Goal: Share content: Share content

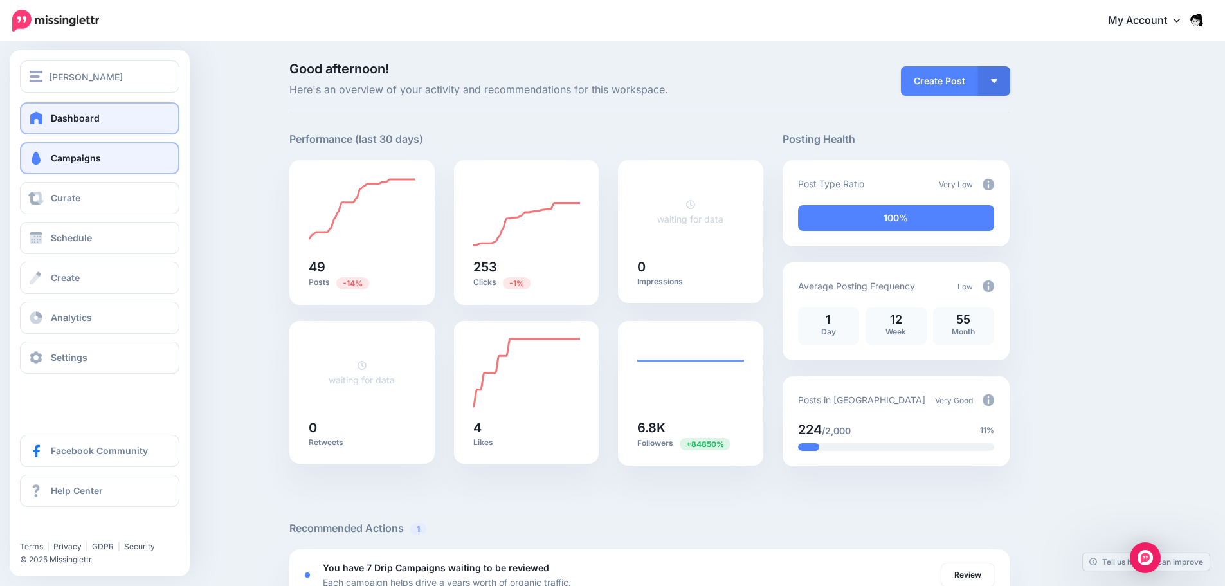
click at [36, 164] on span at bounding box center [36, 158] width 17 height 13
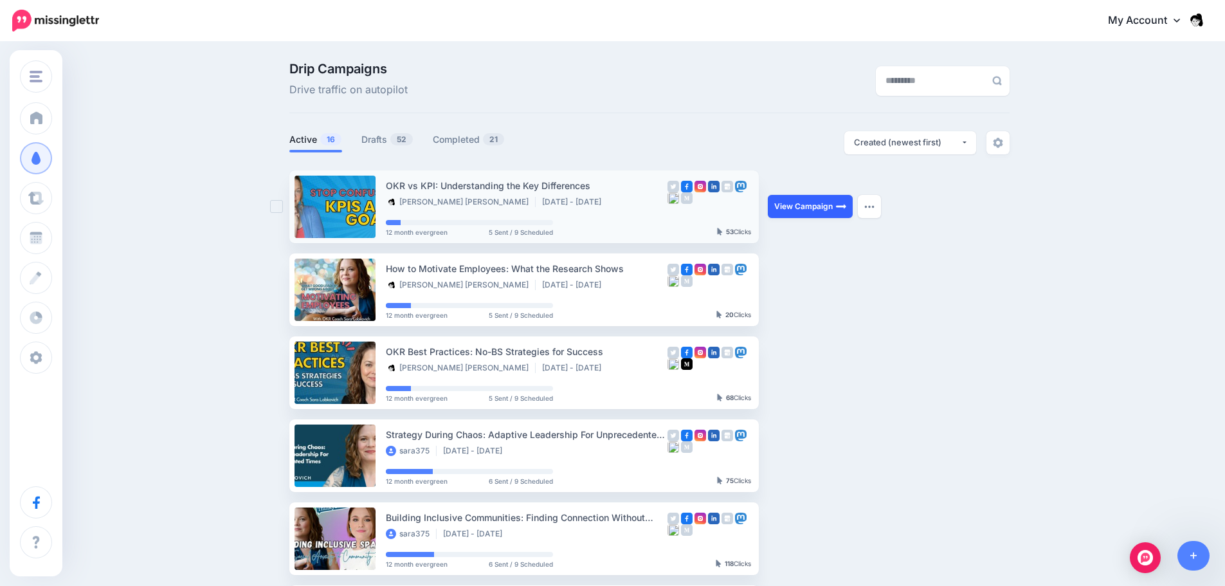
click at [840, 206] on link "View Campaign" at bounding box center [810, 206] width 85 height 23
click at [869, 208] on img "button" at bounding box center [869, 206] width 10 height 4
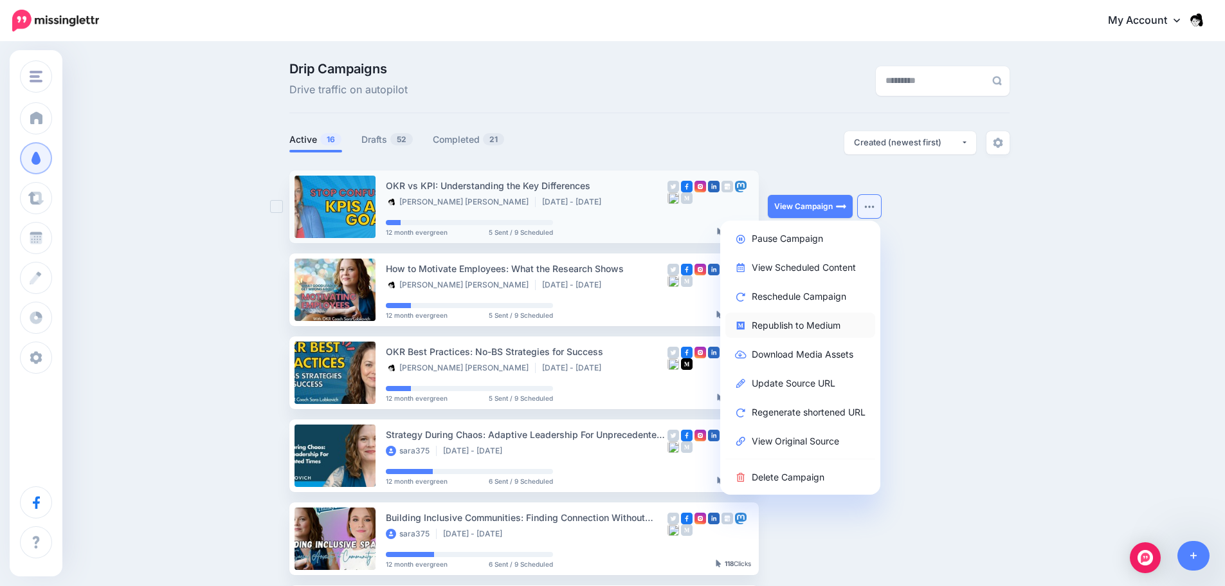
click at [826, 330] on link "Republish to Medium" at bounding box center [800, 324] width 150 height 25
click at [762, 321] on link "Republish to Medium" at bounding box center [800, 324] width 150 height 25
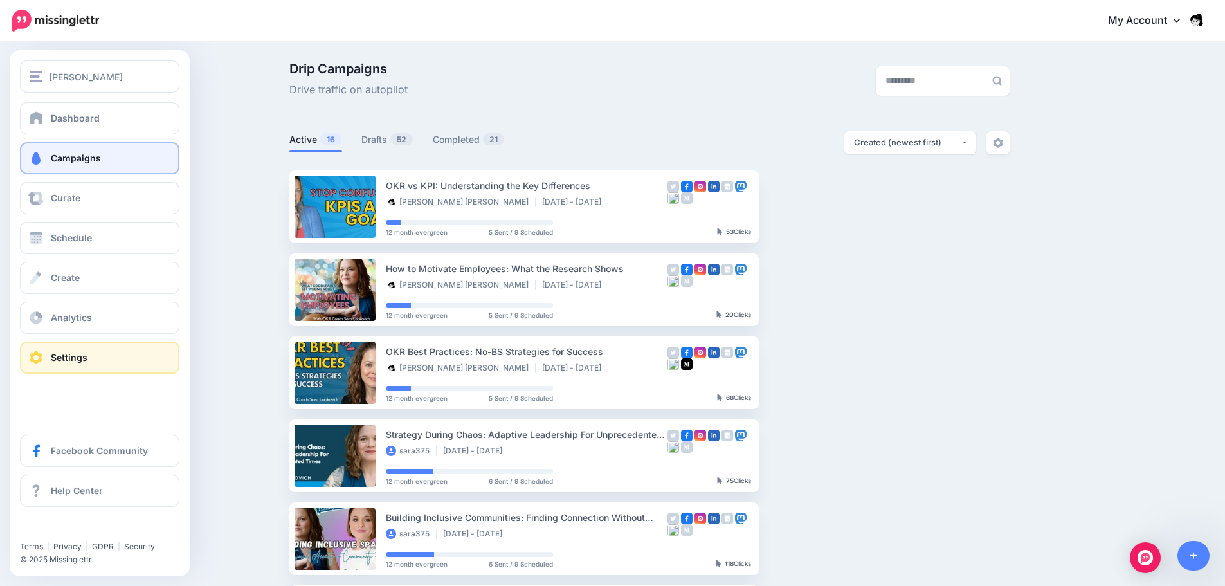
click at [111, 362] on link "Settings" at bounding box center [99, 357] width 159 height 32
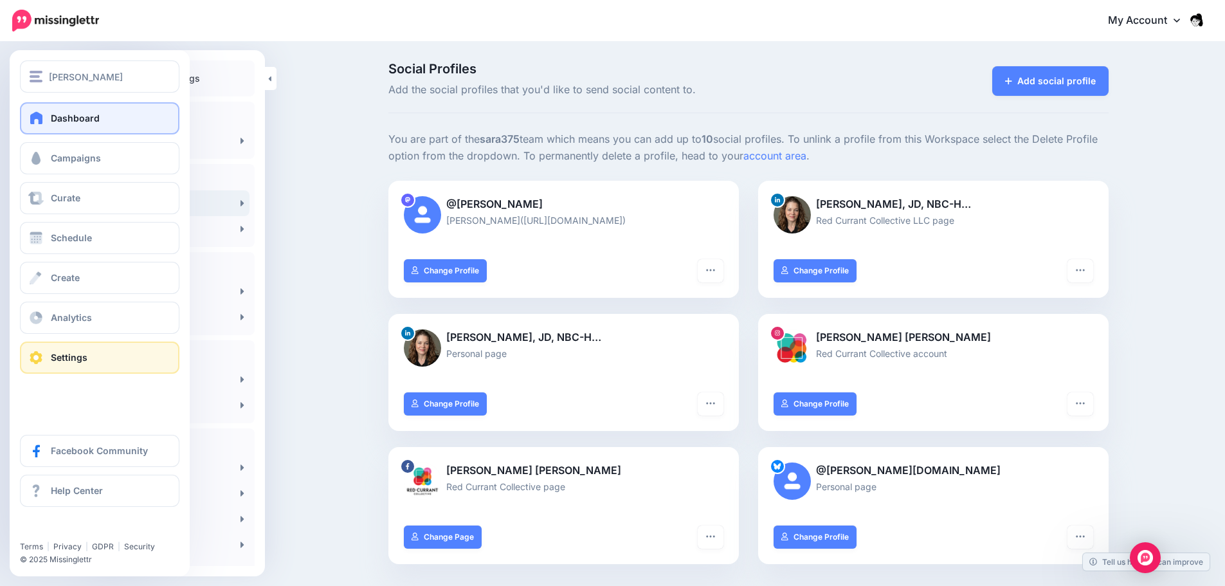
click at [50, 116] on link "Dashboard" at bounding box center [99, 118] width 159 height 32
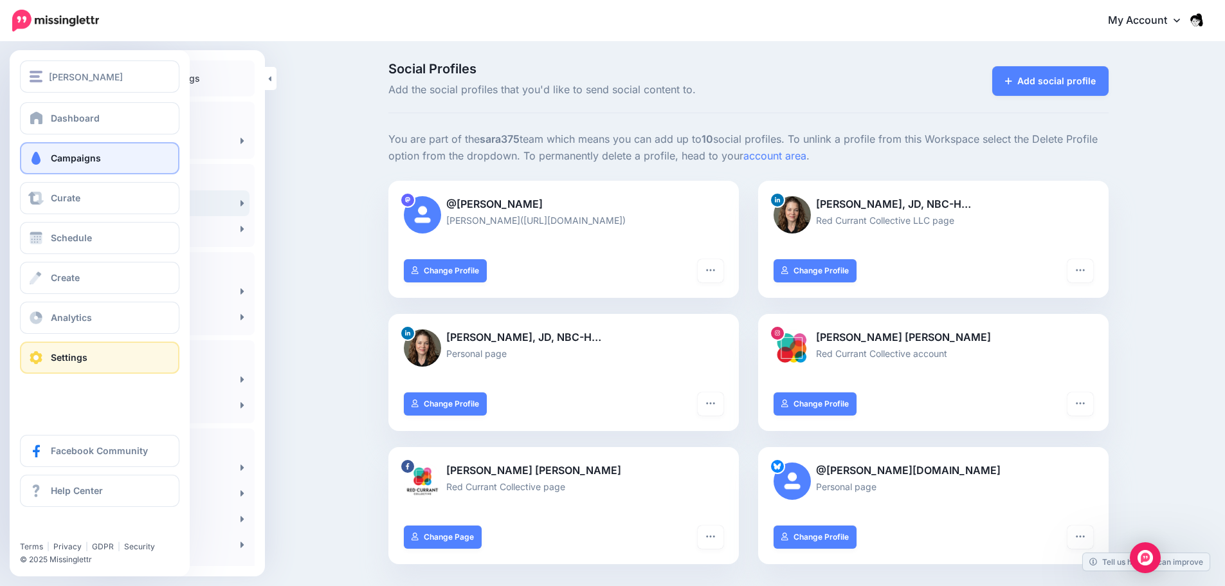
click at [59, 151] on link "Campaigns" at bounding box center [99, 158] width 159 height 32
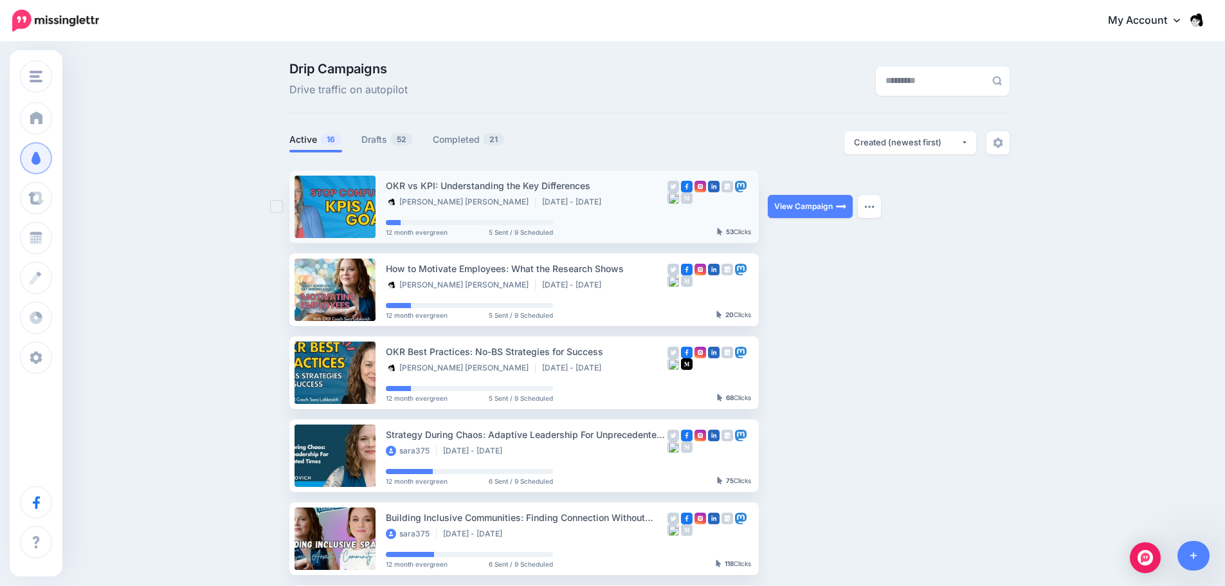
click at [598, 186] on div "OKR vs KPI: Understanding the Key Differences" at bounding box center [527, 185] width 282 height 15
click at [799, 207] on link "View Campaign" at bounding box center [810, 206] width 85 height 23
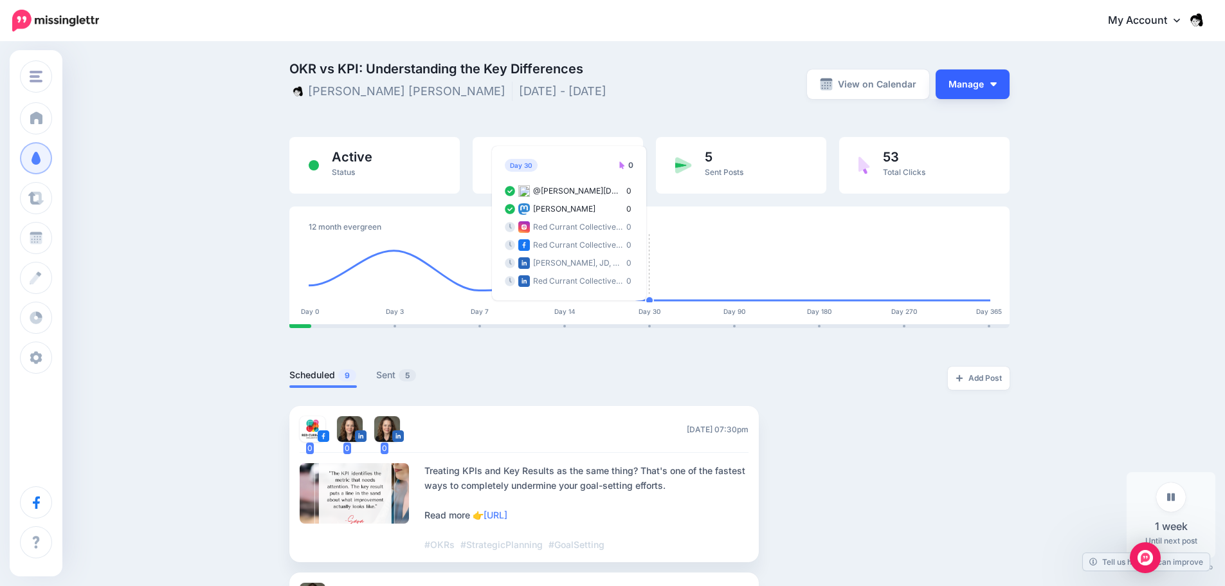
click at [987, 87] on button "Manage" at bounding box center [972, 84] width 74 height 30
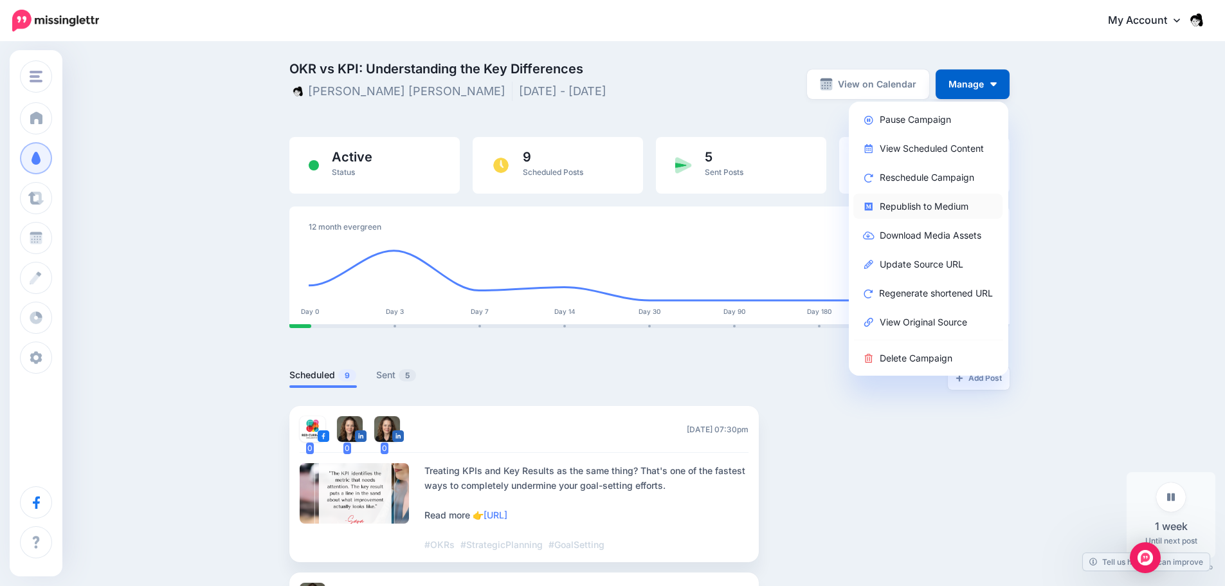
click at [908, 206] on link "Republish to Medium" at bounding box center [927, 205] width 149 height 25
click at [898, 202] on link "Republish to Medium" at bounding box center [927, 205] width 149 height 25
